Goal: Task Accomplishment & Management: Manage account settings

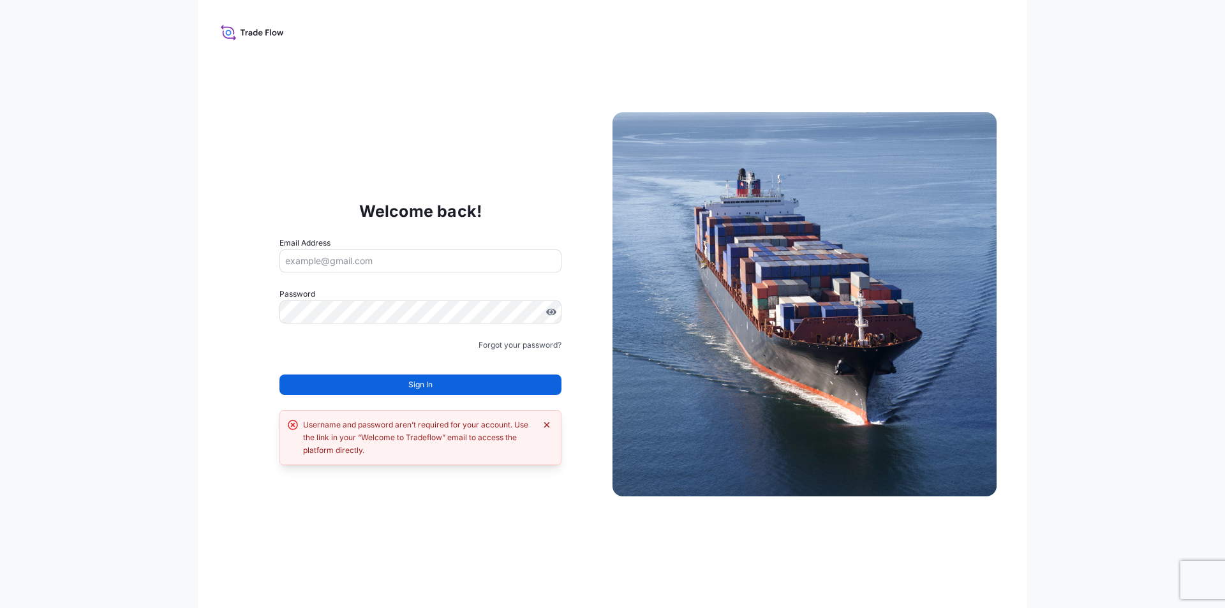
click at [550, 424] on icon "Dismiss error" at bounding box center [547, 425] width 10 height 10
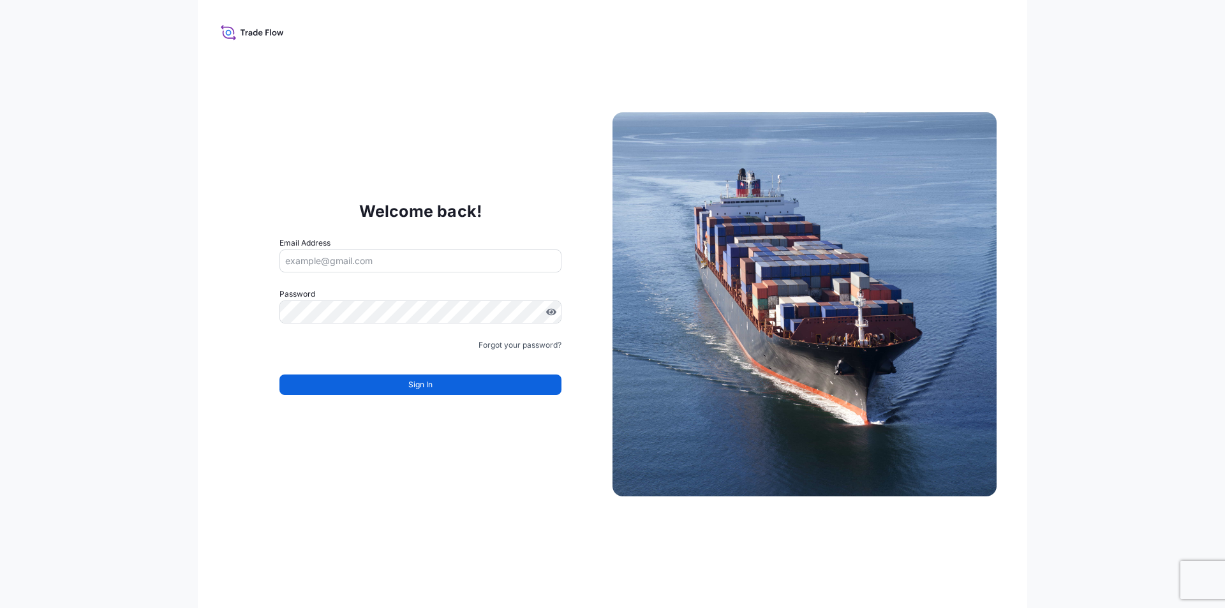
click at [359, 259] on input "Email Address" at bounding box center [420, 260] width 282 height 23
drag, startPoint x: 359, startPoint y: 258, endPoint x: 342, endPoint y: 263, distance: 17.8
click at [343, 263] on input "Email Address" at bounding box center [420, 260] width 282 height 23
type input "ca"
click at [526, 344] on link "Forgot your password?" at bounding box center [519, 345] width 83 height 13
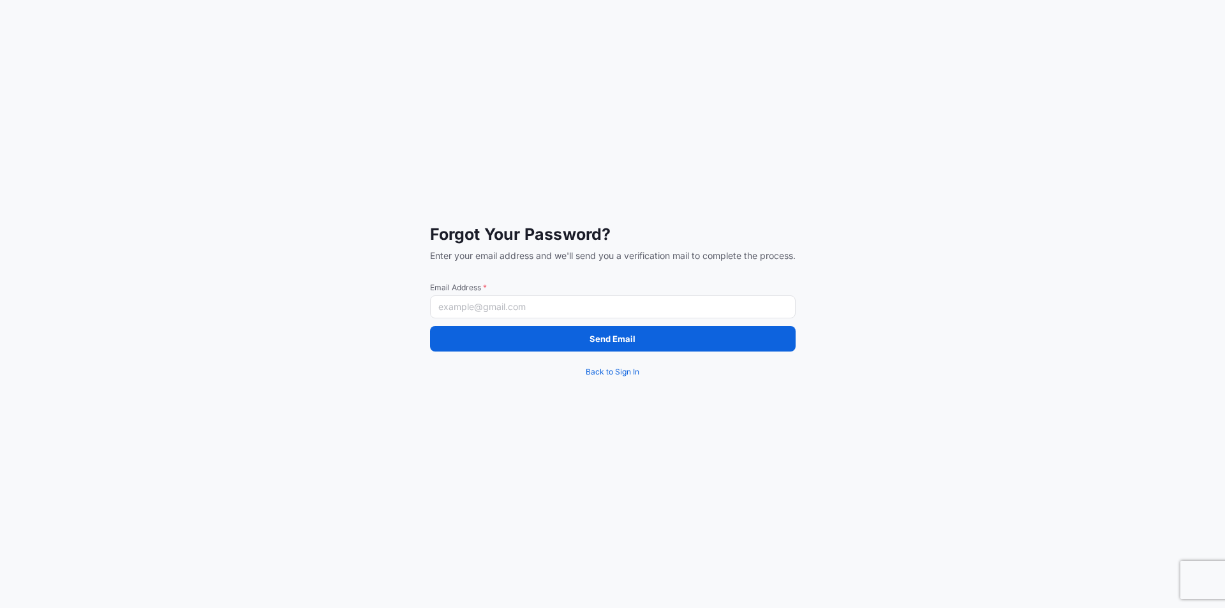
click at [520, 308] on input "Email Address *" at bounding box center [612, 306] width 365 height 23
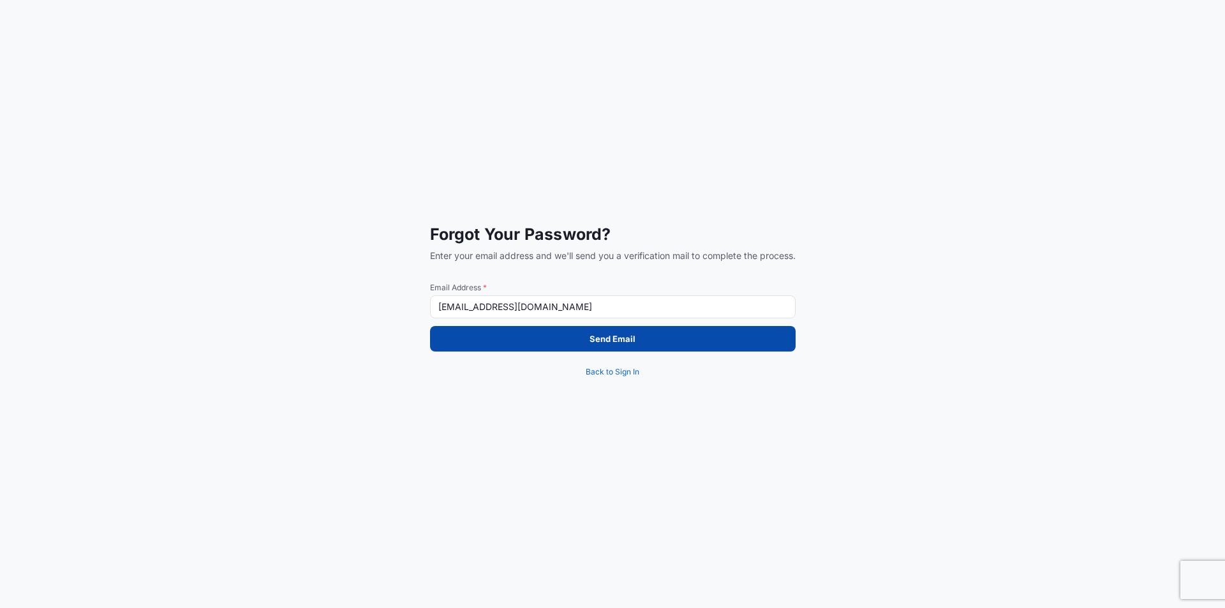
click at [527, 338] on button "Send Email" at bounding box center [612, 339] width 365 height 26
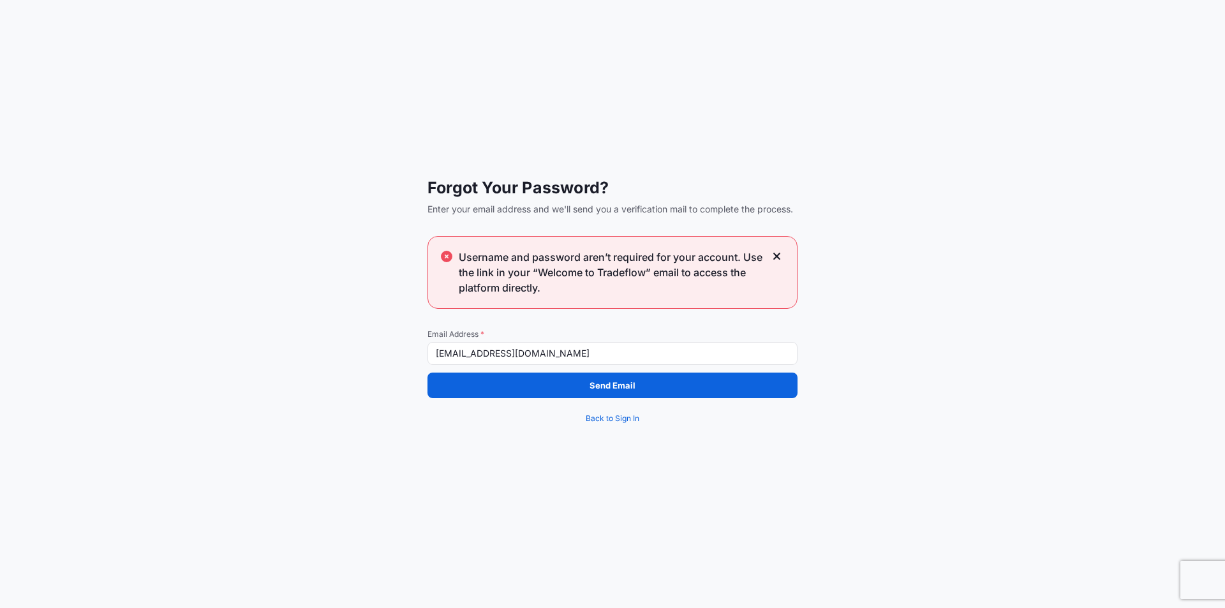
drag, startPoint x: 546, startPoint y: 351, endPoint x: 501, endPoint y: 353, distance: 44.7
click at [501, 353] on input "[EMAIL_ADDRESS][DOMAIN_NAME]" at bounding box center [612, 353] width 370 height 23
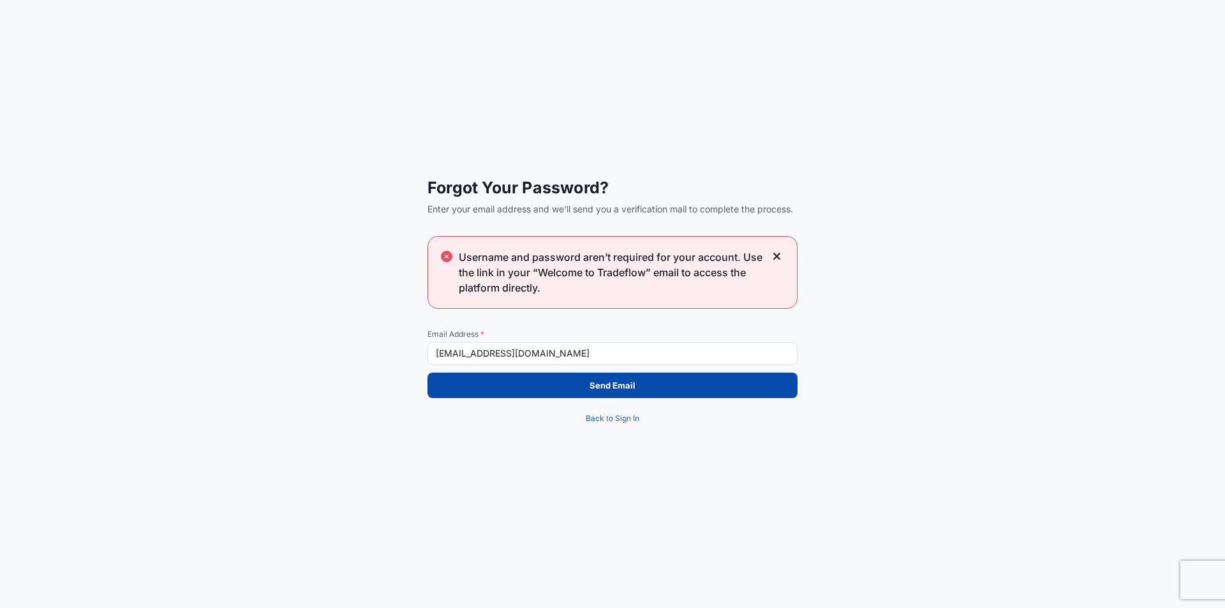
click at [531, 385] on button "Send Email" at bounding box center [612, 386] width 370 height 26
click at [605, 379] on p "Send Email" at bounding box center [612, 385] width 46 height 13
click at [605, 381] on p "Send Email" at bounding box center [612, 385] width 46 height 13
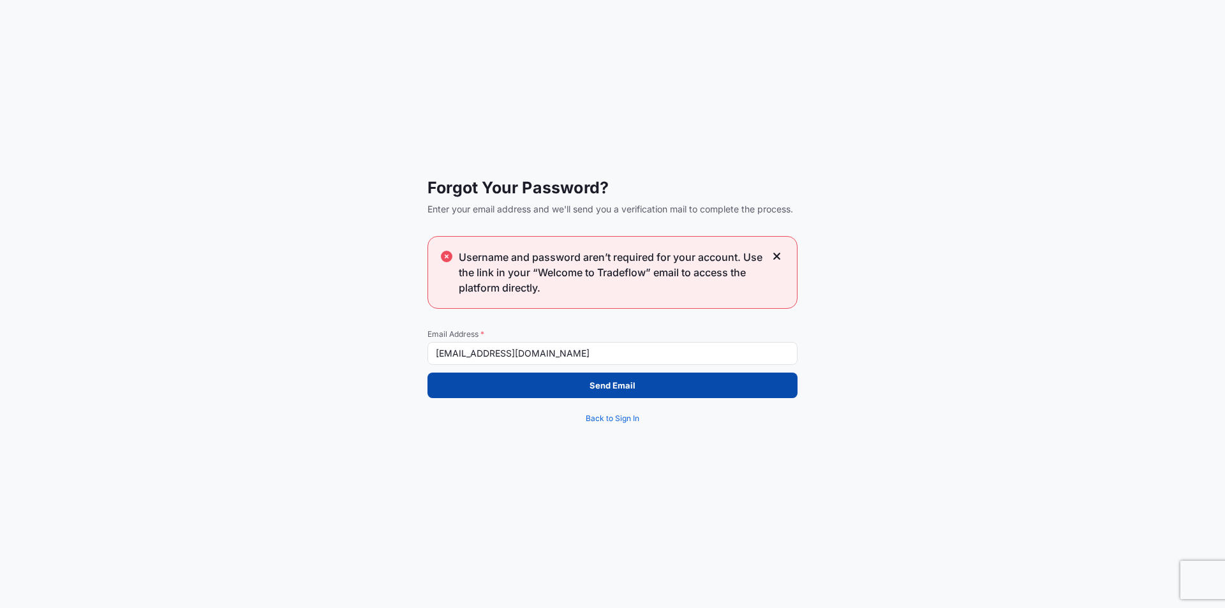
click at [605, 381] on p "Send Email" at bounding box center [612, 385] width 46 height 13
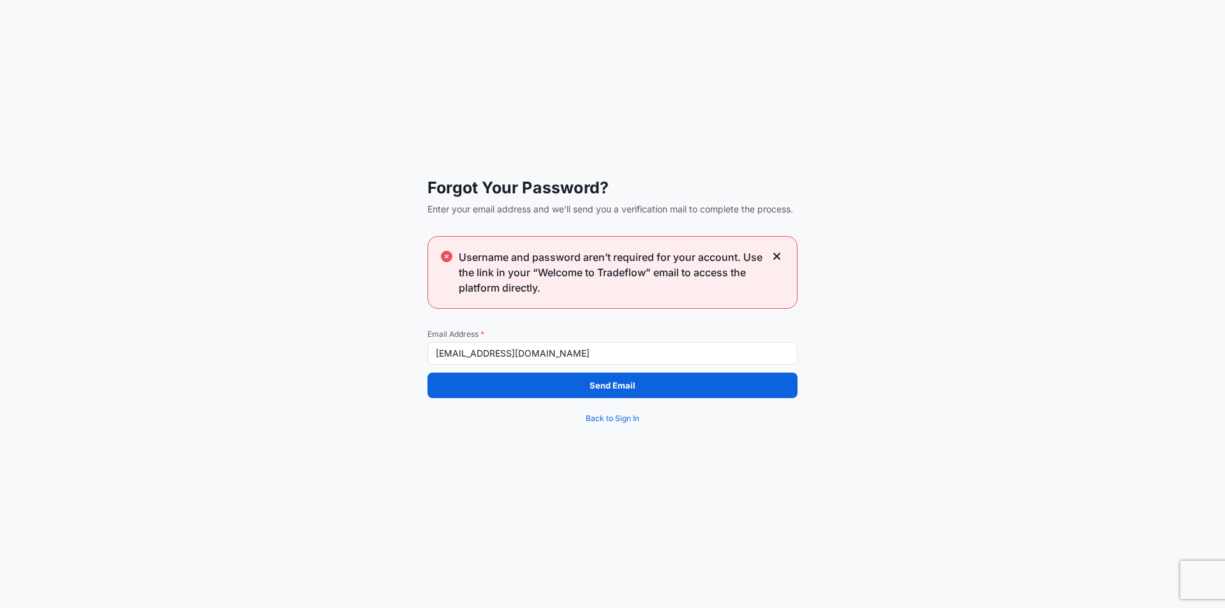
click at [478, 355] on input "[EMAIL_ADDRESS][DOMAIN_NAME]" at bounding box center [612, 353] width 370 height 23
drag, startPoint x: 494, startPoint y: 353, endPoint x: 416, endPoint y: 360, distance: 78.1
click at [416, 360] on div "Forgot Your Password? Enter your email address and we'll send you a verificatio…" at bounding box center [612, 304] width 1225 height 608
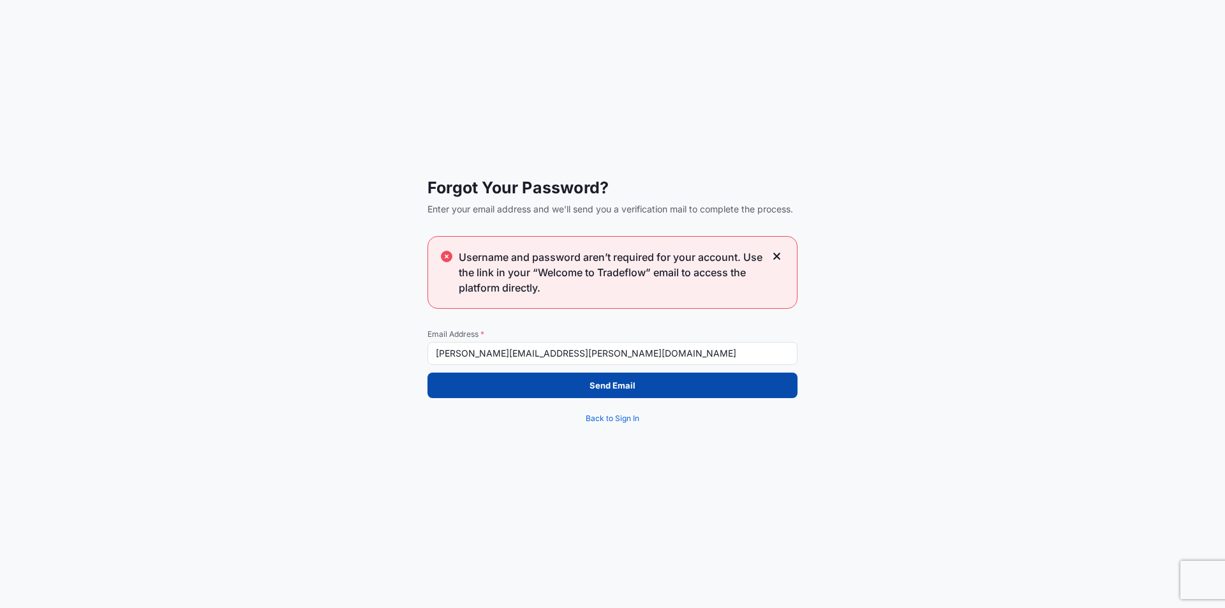
type input "[PERSON_NAME][EMAIL_ADDRESS][PERSON_NAME][DOMAIN_NAME]"
click at [462, 392] on button "Send Email" at bounding box center [612, 386] width 370 height 26
click at [570, 376] on button "Send Email" at bounding box center [612, 386] width 370 height 26
click at [571, 383] on button "Send Email" at bounding box center [612, 386] width 370 height 26
